Goal: Information Seeking & Learning: Learn about a topic

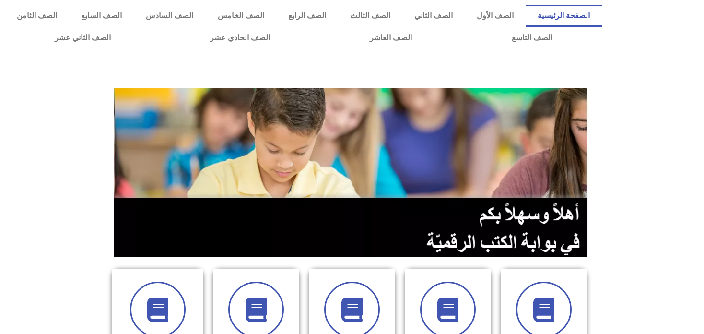
scroll to position [319, 0]
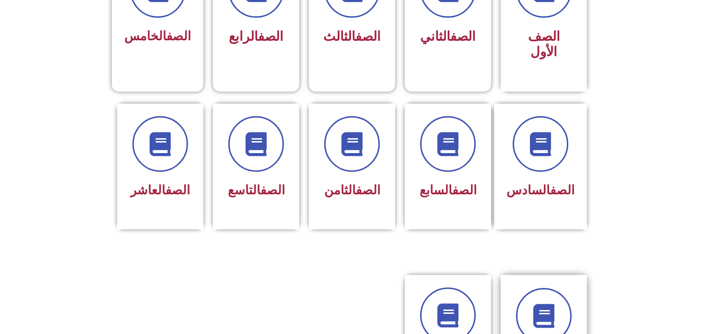
click at [544, 177] on div "الصف الأول الصف الثاني الصف الثالث الصف الرابع الصف" at bounding box center [352, 226] width 704 height 930
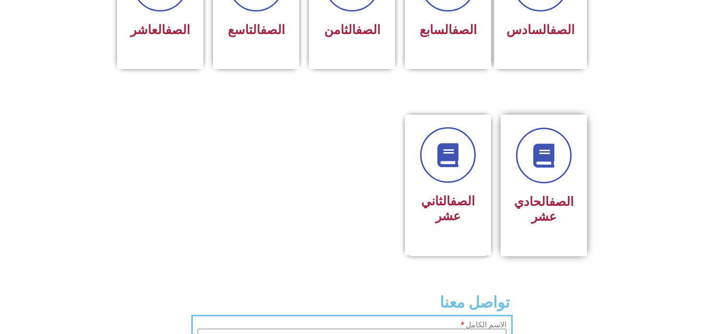
click at [549, 194] on link "الصف" at bounding box center [561, 201] width 24 height 14
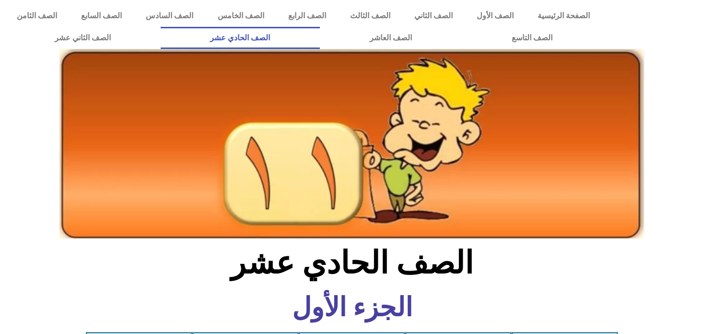
click at [555, 257] on section "الصف الحادي عشر" at bounding box center [352, 268] width 704 height 50
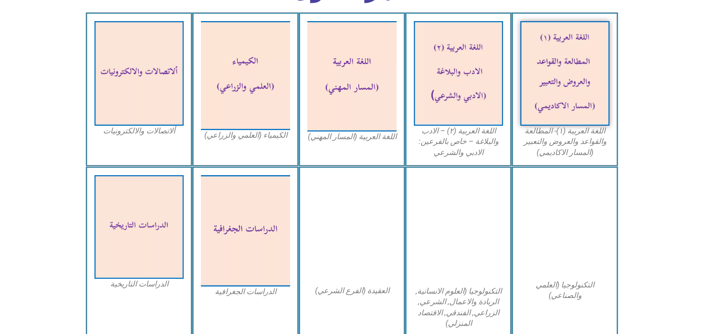
scroll to position [479, 0]
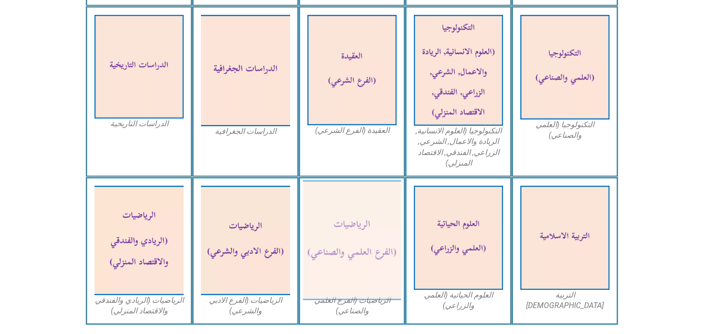
click at [372, 222] on img at bounding box center [352, 240] width 98 height 120
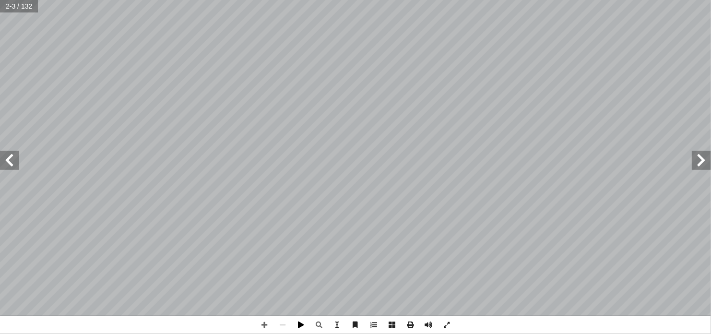
click at [306, 325] on span at bounding box center [301, 325] width 18 height 18
click at [9, 169] on span at bounding box center [9, 160] width 19 height 19
click at [9, 167] on span at bounding box center [9, 160] width 19 height 19
click at [8, 167] on span at bounding box center [9, 160] width 19 height 19
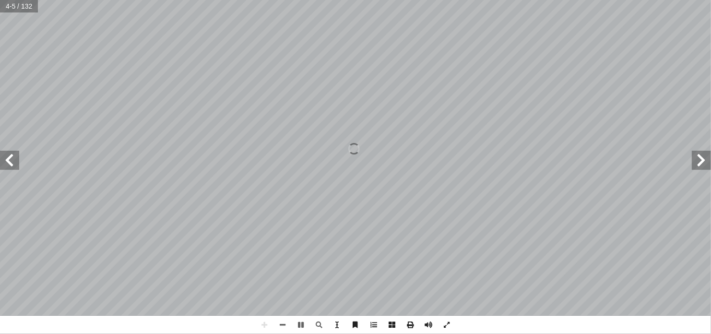
click at [8, 166] on span at bounding box center [9, 160] width 19 height 19
click at [8, 165] on span at bounding box center [9, 160] width 19 height 19
click at [7, 164] on span at bounding box center [9, 160] width 19 height 19
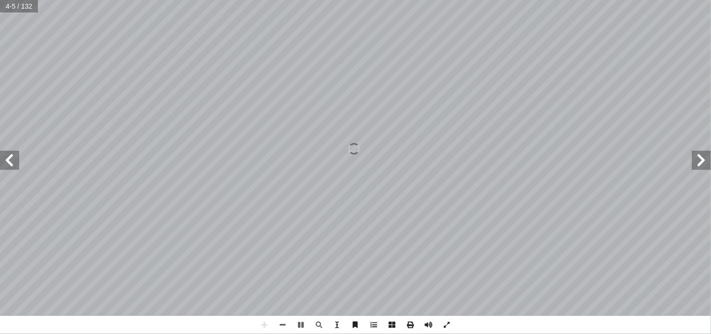
click at [7, 164] on span at bounding box center [9, 160] width 19 height 19
click at [6, 164] on span at bounding box center [9, 160] width 19 height 19
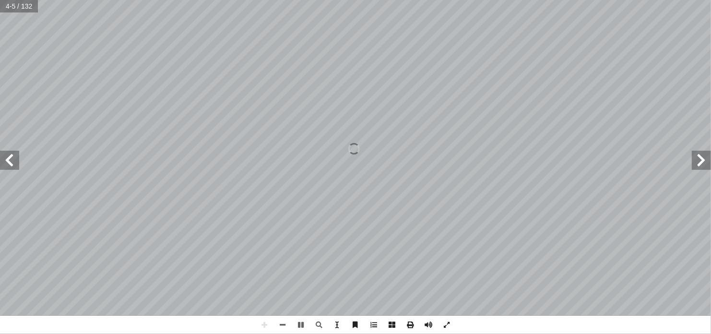
click at [6, 164] on span at bounding box center [9, 160] width 19 height 19
click at [5, 164] on span at bounding box center [9, 160] width 19 height 19
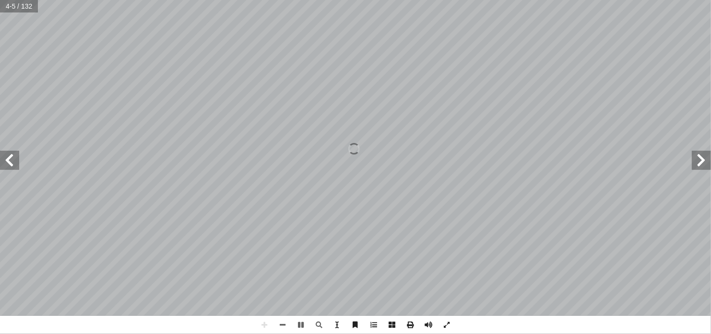
click at [5, 164] on span at bounding box center [9, 160] width 19 height 19
click at [14, 162] on span at bounding box center [9, 160] width 19 height 19
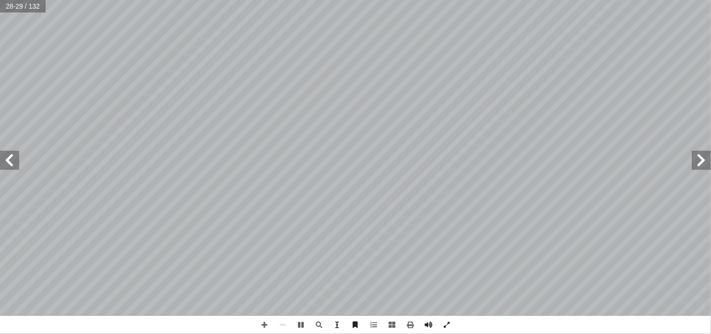
click at [14, 162] on span at bounding box center [9, 160] width 19 height 19
click at [13, 162] on span at bounding box center [9, 160] width 19 height 19
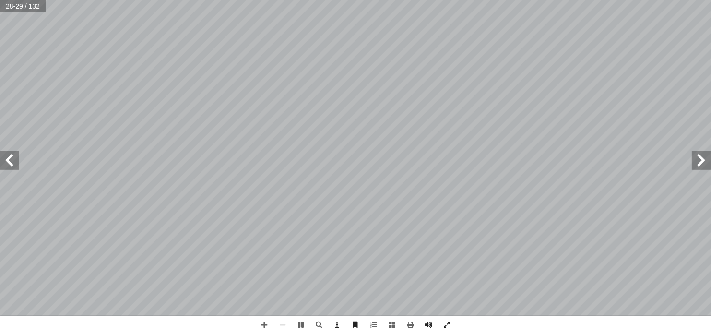
click at [14, 162] on span at bounding box center [9, 160] width 19 height 19
click at [18, 160] on span at bounding box center [9, 160] width 19 height 19
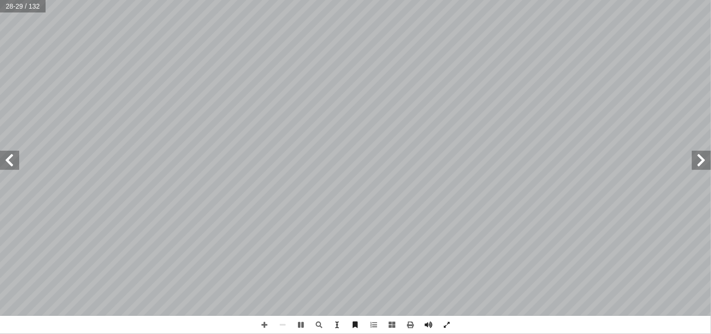
click at [18, 160] on span at bounding box center [9, 160] width 19 height 19
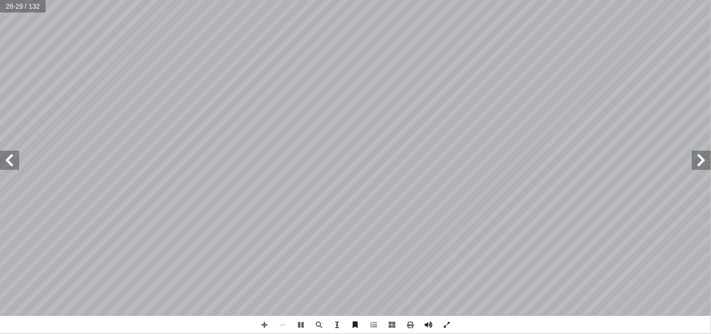
click at [18, 160] on span at bounding box center [9, 160] width 19 height 19
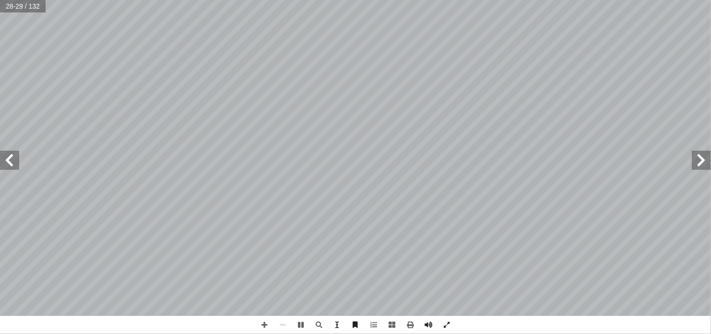
click at [18, 160] on span at bounding box center [9, 160] width 19 height 19
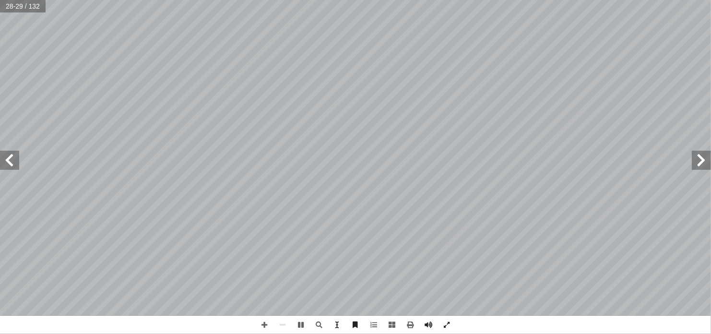
click at [18, 160] on span at bounding box center [9, 160] width 19 height 19
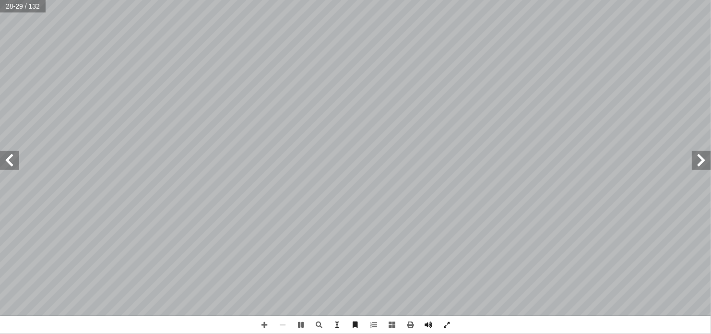
click at [18, 160] on span at bounding box center [9, 160] width 19 height 19
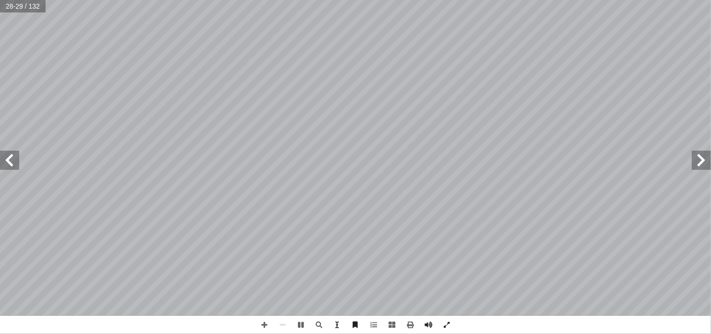
click at [18, 160] on span at bounding box center [9, 160] width 19 height 19
click at [17, 160] on span at bounding box center [9, 160] width 19 height 19
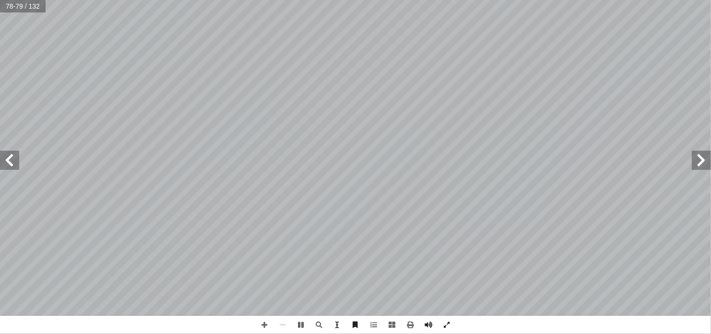
click at [17, 160] on span at bounding box center [9, 160] width 19 height 19
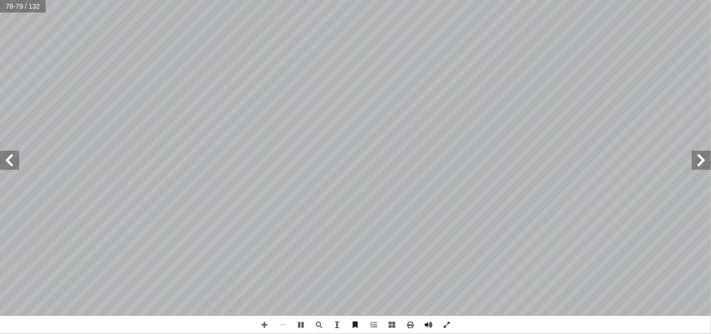
click at [17, 160] on span at bounding box center [9, 160] width 19 height 19
click at [12, 156] on span at bounding box center [9, 160] width 19 height 19
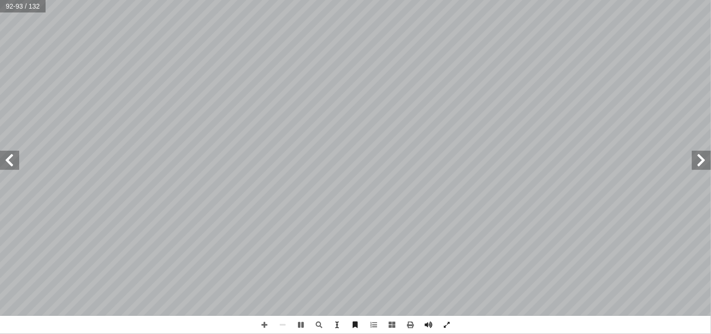
click at [12, 156] on span at bounding box center [9, 160] width 19 height 19
click at [303, 324] on span at bounding box center [301, 325] width 18 height 18
